Goal: Information Seeking & Learning: Learn about a topic

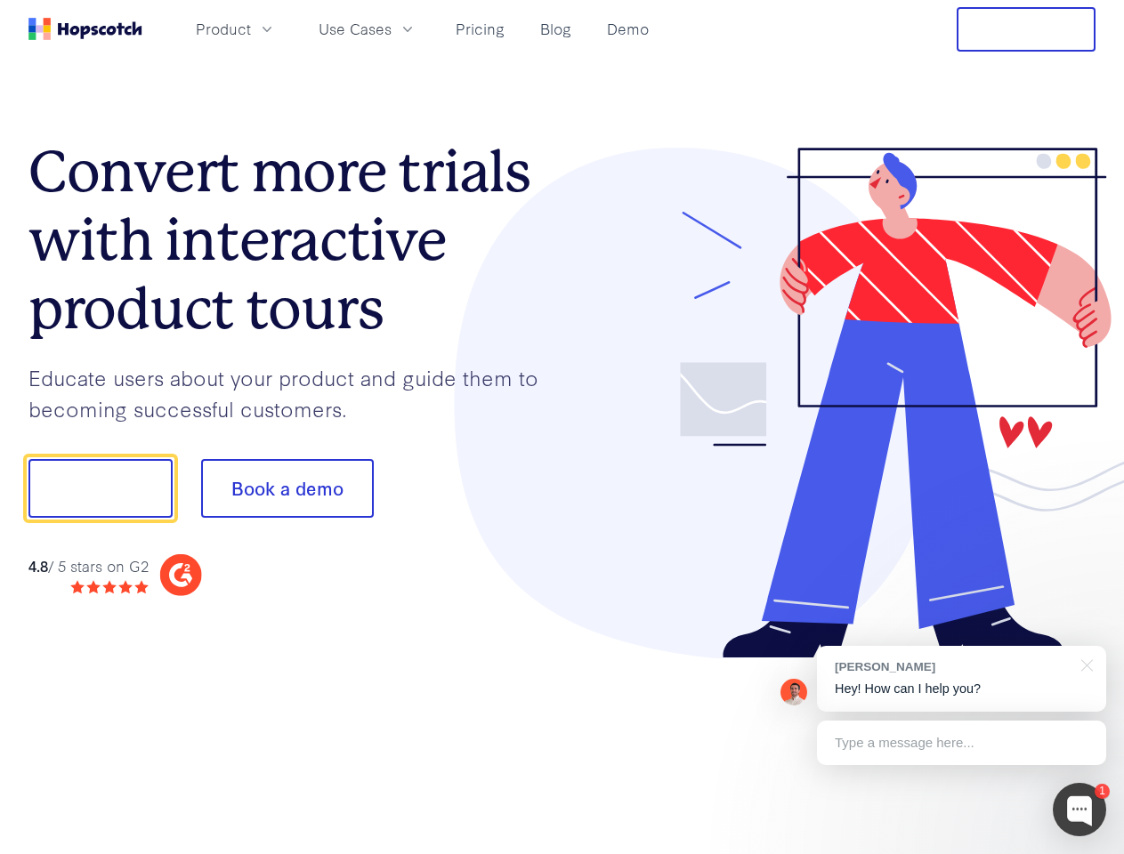
click at [562, 427] on div at bounding box center [829, 404] width 534 height 512
click at [251, 28] on span "Product" at bounding box center [223, 29] width 55 height 22
click at [392, 28] on span "Use Cases" at bounding box center [355, 29] width 73 height 22
click at [1026, 29] on button "Free Trial" at bounding box center [1026, 29] width 139 height 44
click at [100, 489] on button "Show me!" at bounding box center [100, 488] width 144 height 59
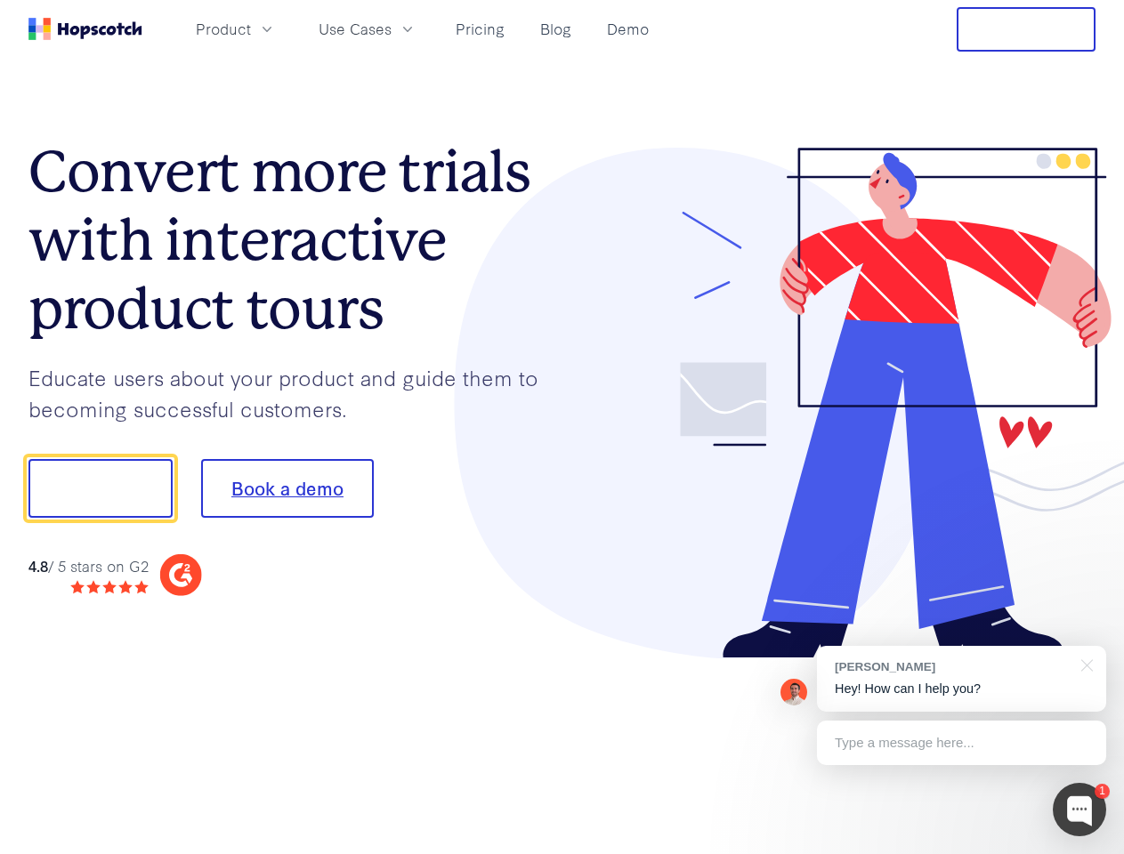
click at [287, 489] on button "Book a demo" at bounding box center [287, 488] width 173 height 59
click at [1080, 810] on div at bounding box center [1079, 809] width 53 height 53
click at [961, 679] on div "[PERSON_NAME] Hey! How can I help you?" at bounding box center [961, 679] width 289 height 66
click at [1084, 664] on div at bounding box center [940, 487] width 334 height 594
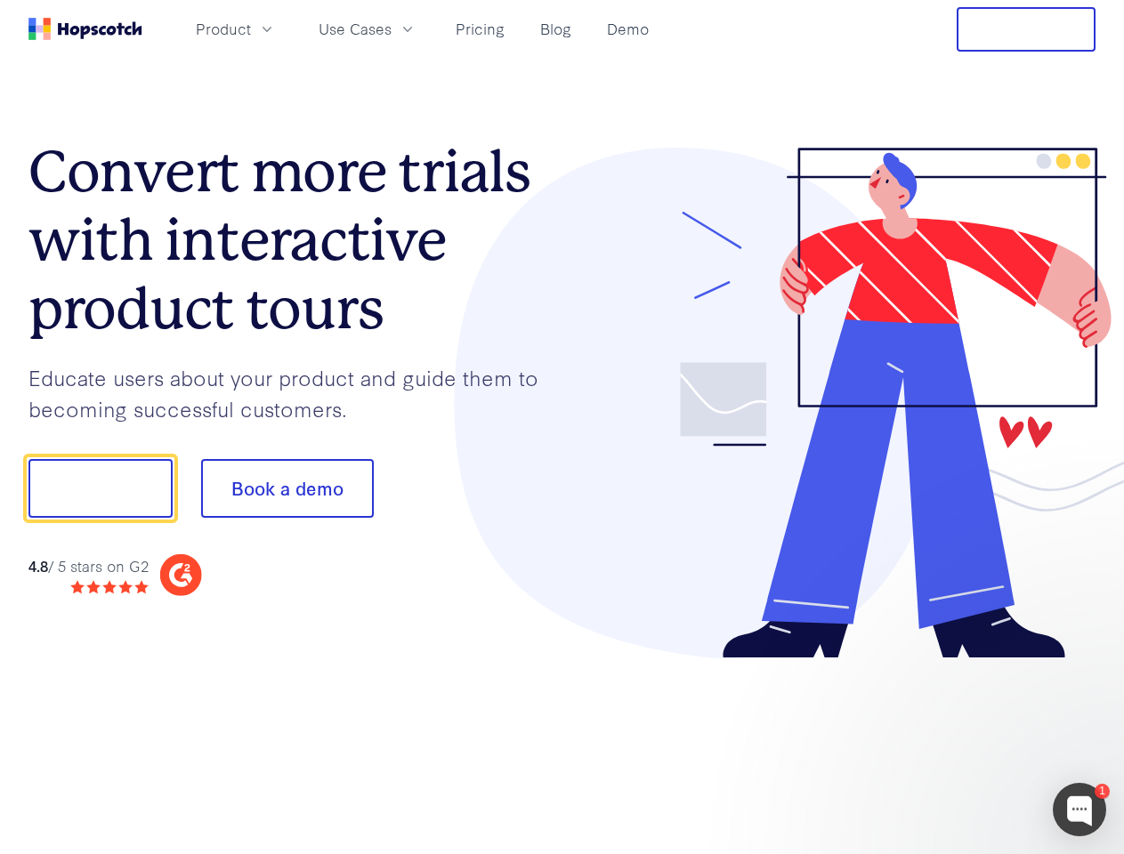
click at [961, 743] on div at bounding box center [940, 605] width 334 height 355
